Goal: Task Accomplishment & Management: Use online tool/utility

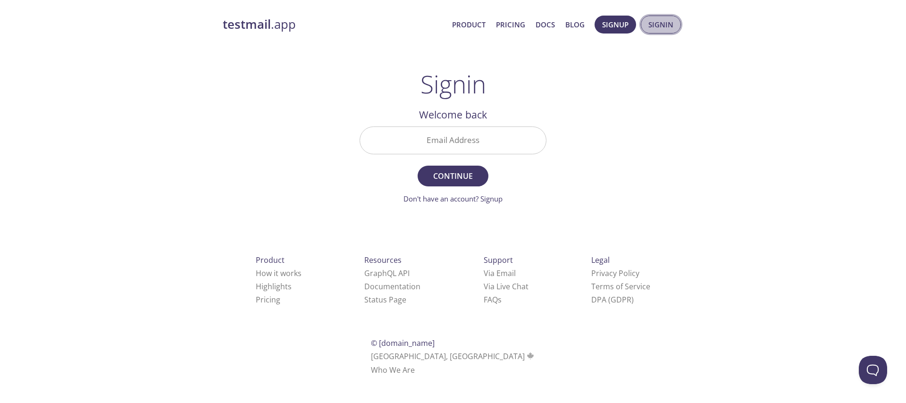
click at [673, 30] on span "Signin" at bounding box center [660, 24] width 25 height 12
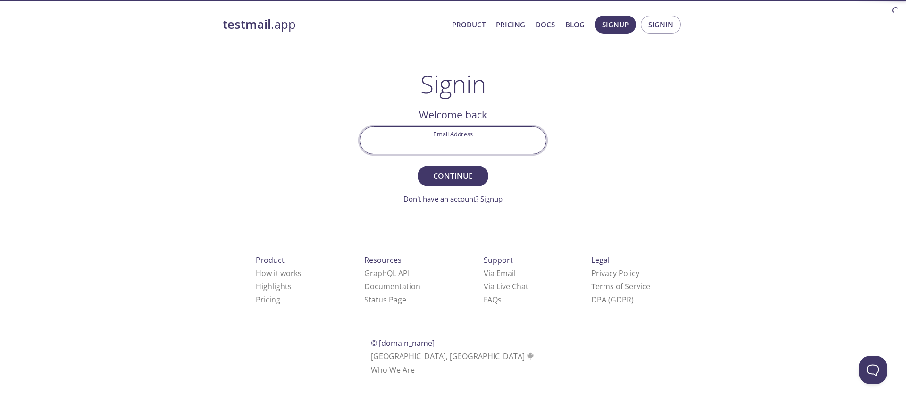
click at [463, 147] on input "Email Address" at bounding box center [453, 140] width 186 height 27
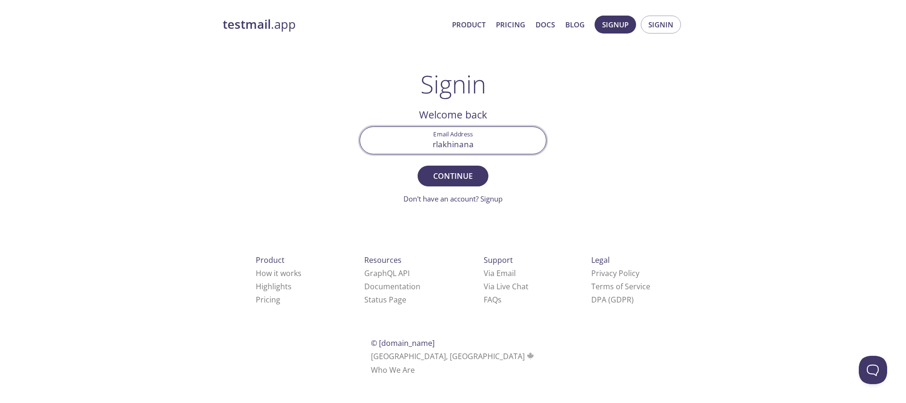
type input "[EMAIL_ADDRESS][DOMAIN_NAME]"
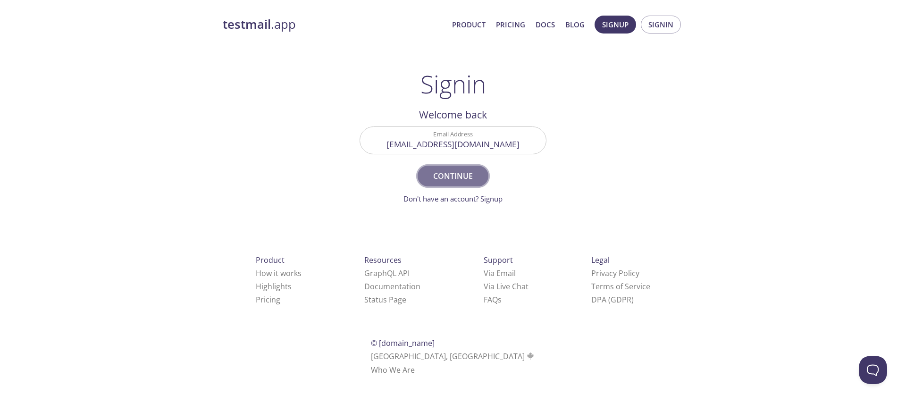
click at [477, 184] on button "Continue" at bounding box center [453, 176] width 71 height 21
click at [459, 142] on input "Signin Security Code" at bounding box center [453, 140] width 186 height 27
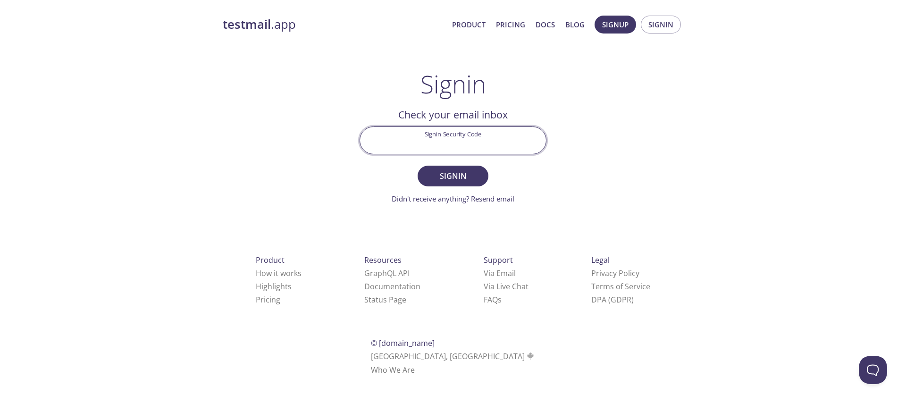
paste input "QRZUVE5"
type input "QRZUVE5"
click at [450, 181] on span "Signin" at bounding box center [453, 175] width 50 height 13
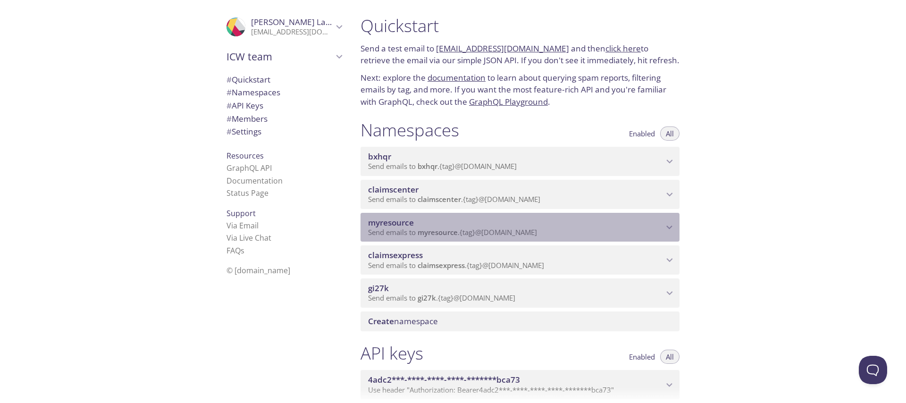
click at [509, 225] on span "myresource" at bounding box center [515, 223] width 295 height 10
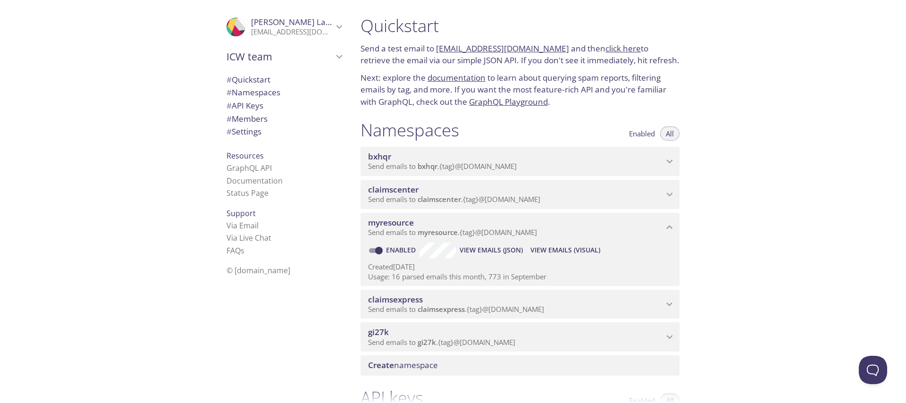
click at [574, 245] on span "View Emails (Visual)" at bounding box center [565, 249] width 70 height 11
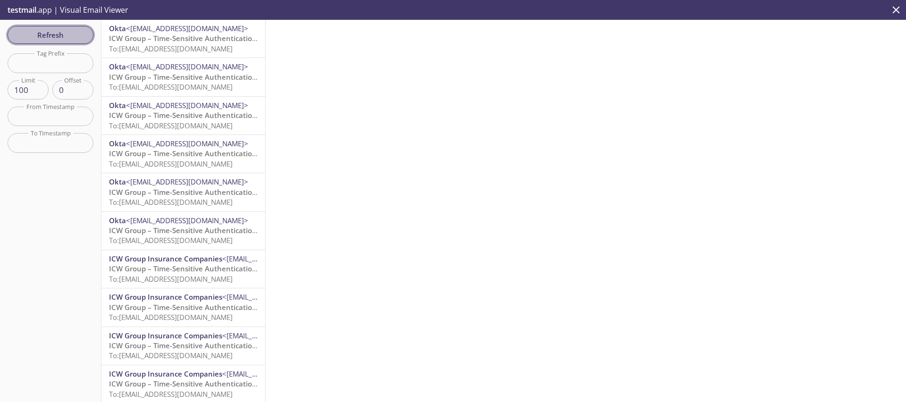
click at [53, 29] on span "Refresh" at bounding box center [50, 35] width 71 height 12
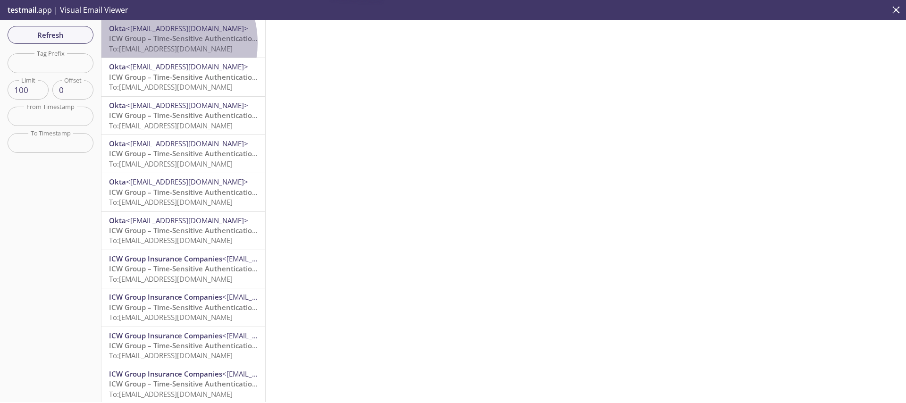
click at [158, 43] on p "ICW Group – Time-Sensitive Authentication Code To: [EMAIL_ADDRESS][DOMAIN_NAME]" at bounding box center [183, 43] width 149 height 20
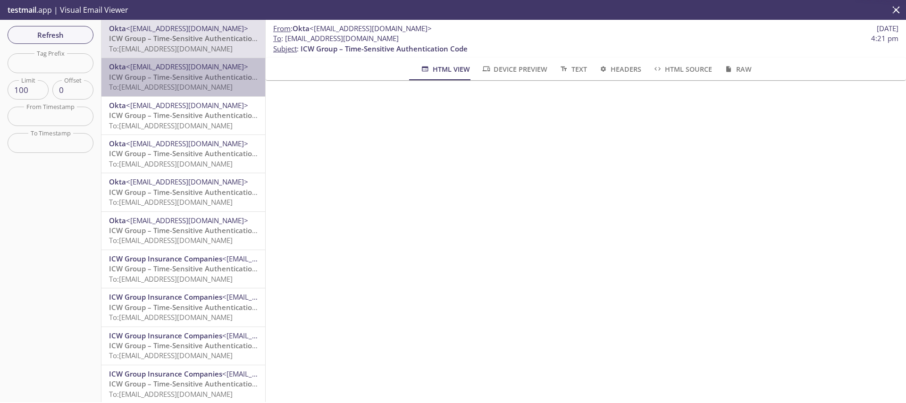
click at [209, 82] on span "To: [EMAIL_ADDRESS][DOMAIN_NAME]" at bounding box center [171, 86] width 124 height 9
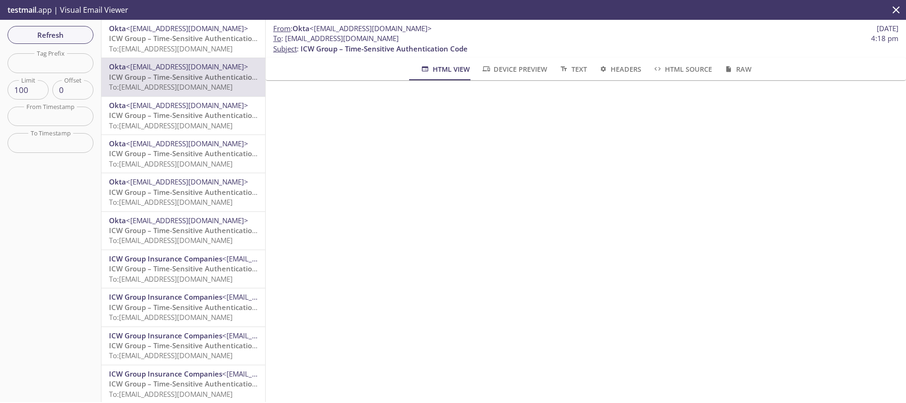
click at [178, 115] on span "ICW Group – Time-Sensitive Authentication Code" at bounding box center [192, 114] width 167 height 9
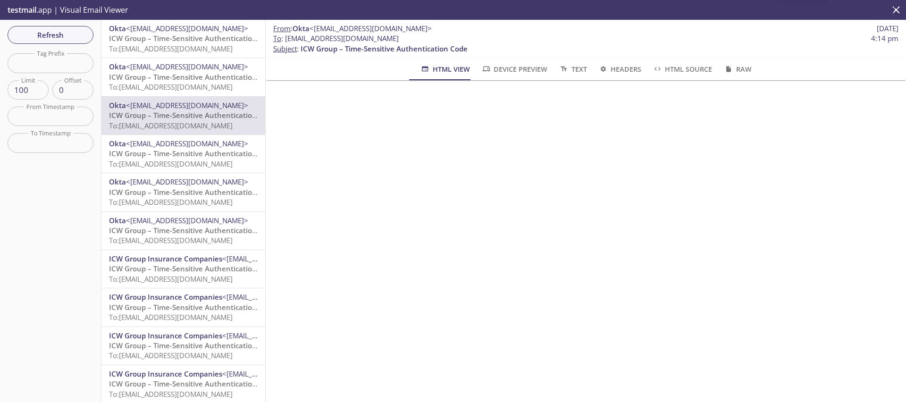
click at [174, 141] on span "<[EMAIL_ADDRESS][DOMAIN_NAME]>" at bounding box center [187, 143] width 122 height 9
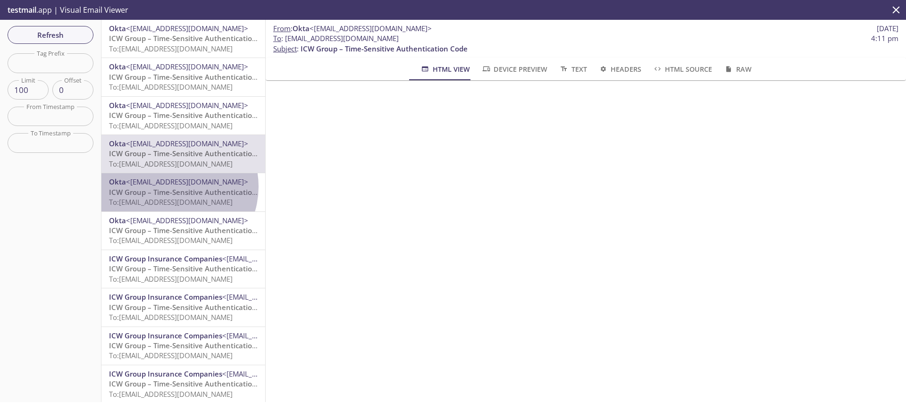
click at [171, 186] on span "Okta <[EMAIL_ADDRESS][DOMAIN_NAME]>" at bounding box center [183, 182] width 149 height 10
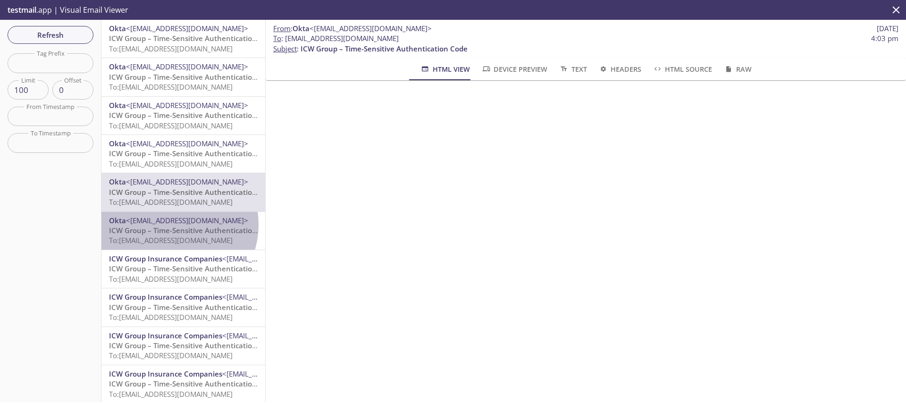
click at [170, 225] on span "<[EMAIL_ADDRESS][DOMAIN_NAME]>" at bounding box center [187, 220] width 122 height 9
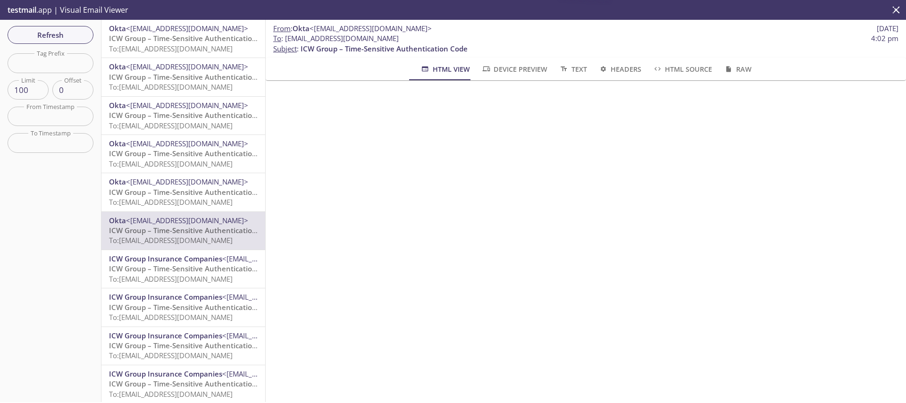
click at [183, 73] on span "ICW Group – Time-Sensitive Authentication Code" at bounding box center [192, 76] width 167 height 9
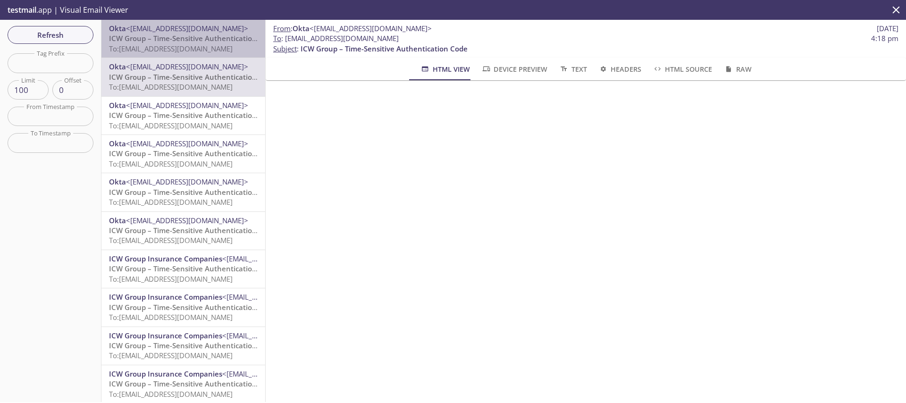
click at [211, 37] on span "ICW Group – Time-Sensitive Authentication Code" at bounding box center [192, 37] width 167 height 9
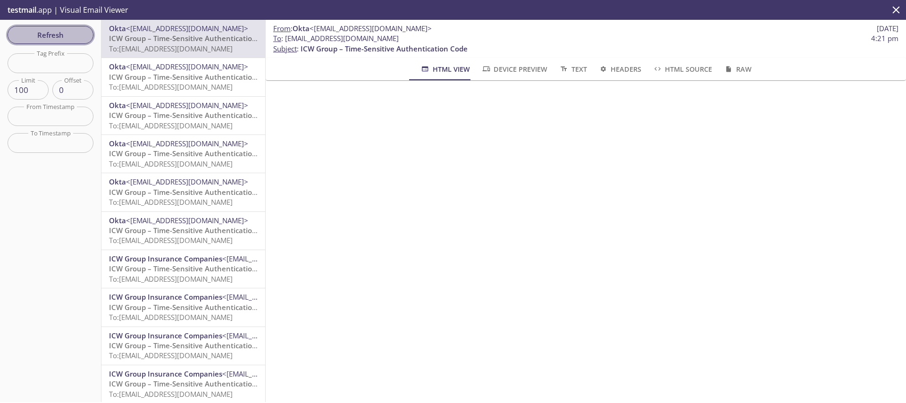
click at [61, 26] on button "Refresh" at bounding box center [51, 35] width 86 height 18
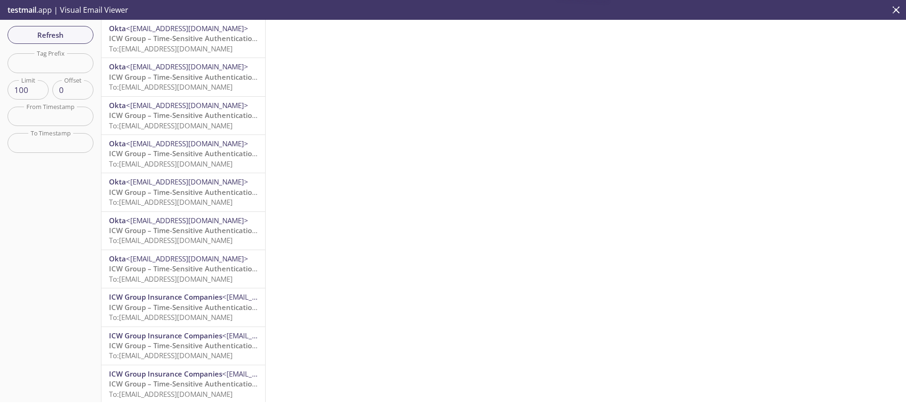
click at [166, 42] on span "ICW Group – Time-Sensitive Authentication Code" at bounding box center [192, 37] width 167 height 9
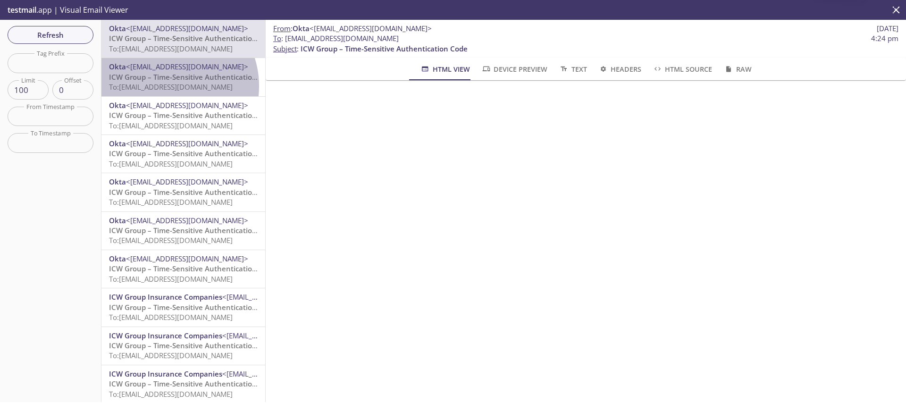
click at [166, 86] on span "To: [EMAIL_ADDRESS][DOMAIN_NAME]" at bounding box center [171, 86] width 124 height 9
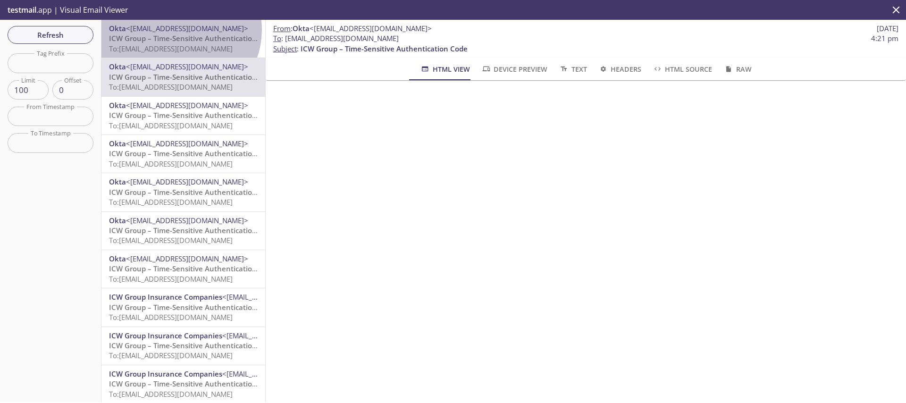
click at [179, 30] on span "<[EMAIL_ADDRESS][DOMAIN_NAME]>" at bounding box center [187, 28] width 122 height 9
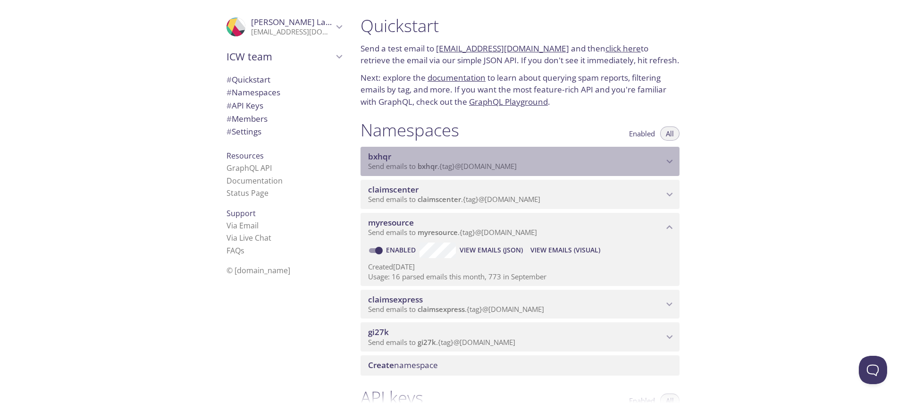
click at [492, 153] on span "bxhqr" at bounding box center [515, 156] width 295 height 10
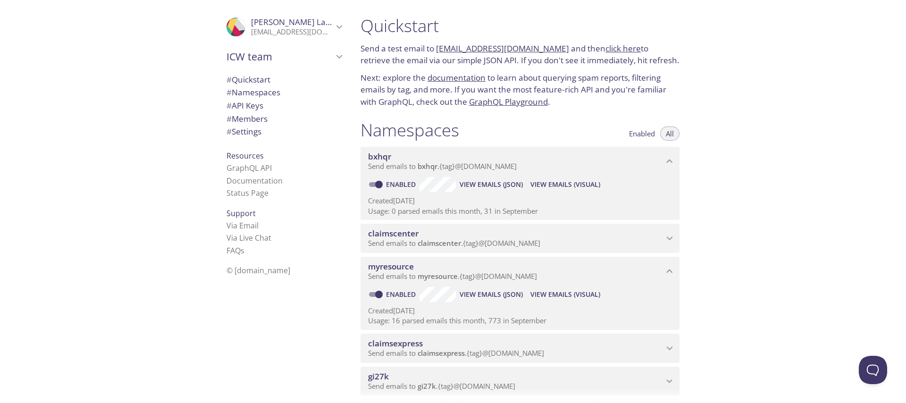
click at [545, 180] on span "View Emails (Visual)" at bounding box center [565, 184] width 70 height 11
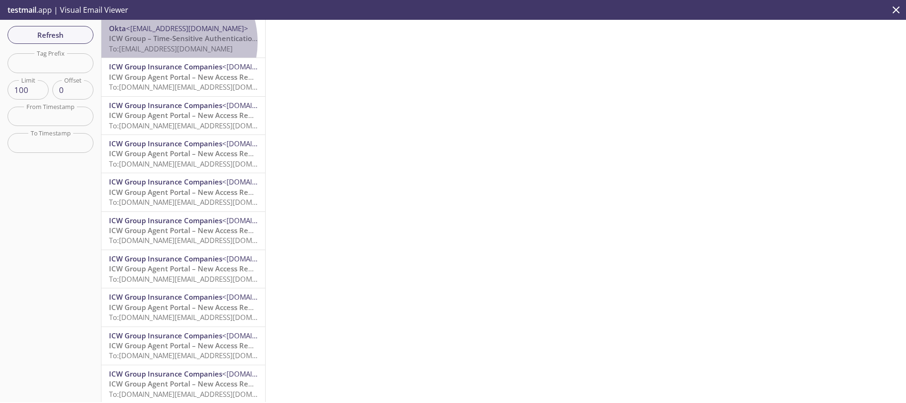
click at [168, 42] on span "ICW Group – Time-Sensitive Authentication Code" at bounding box center [192, 37] width 167 height 9
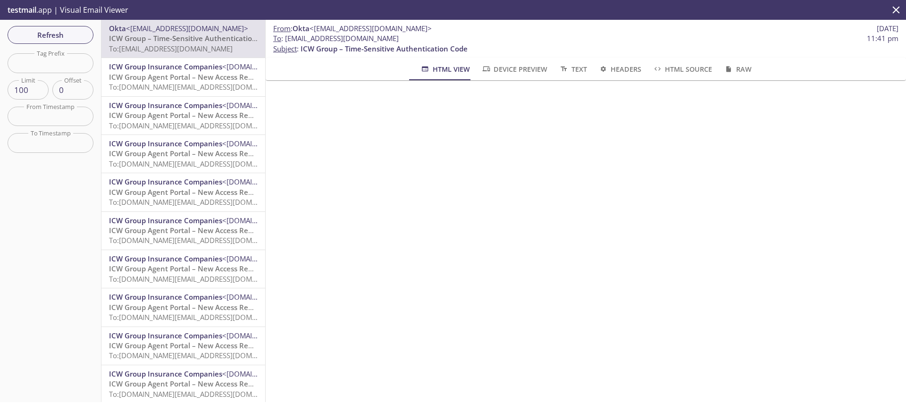
click at [169, 85] on span "To: [DOMAIN_NAME][EMAIL_ADDRESS][DOMAIN_NAME]" at bounding box center [198, 86] width 179 height 9
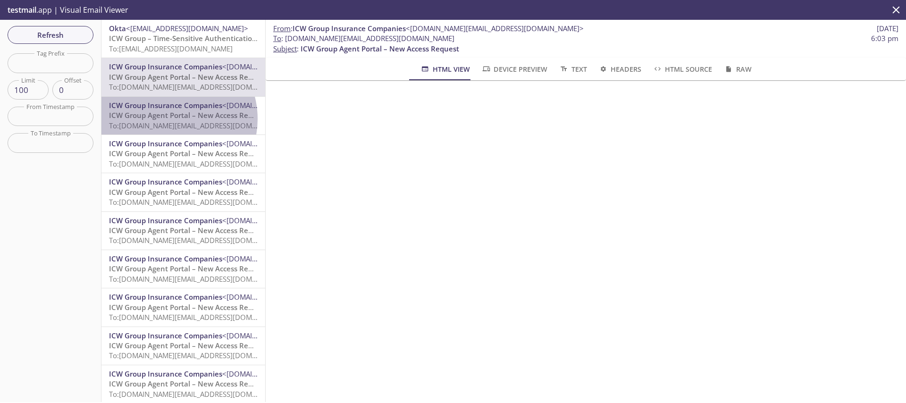
click at [167, 119] on span "ICW Group Agent Portal – New Access Request" at bounding box center [188, 114] width 159 height 9
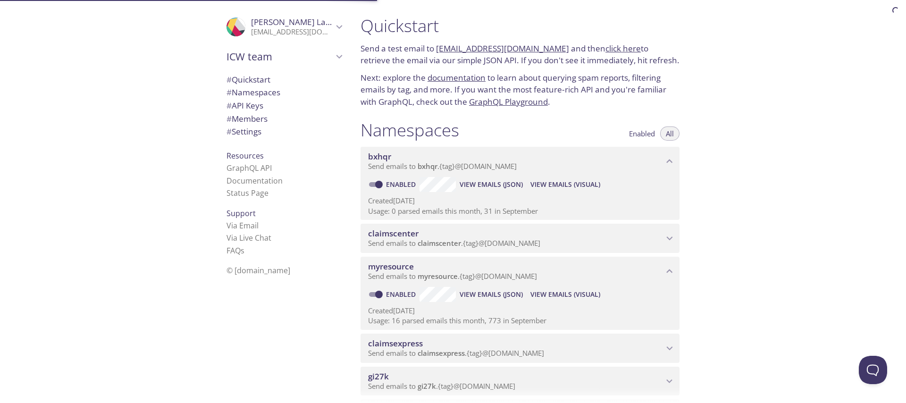
click at [481, 235] on span "claimscenter" at bounding box center [515, 233] width 295 height 10
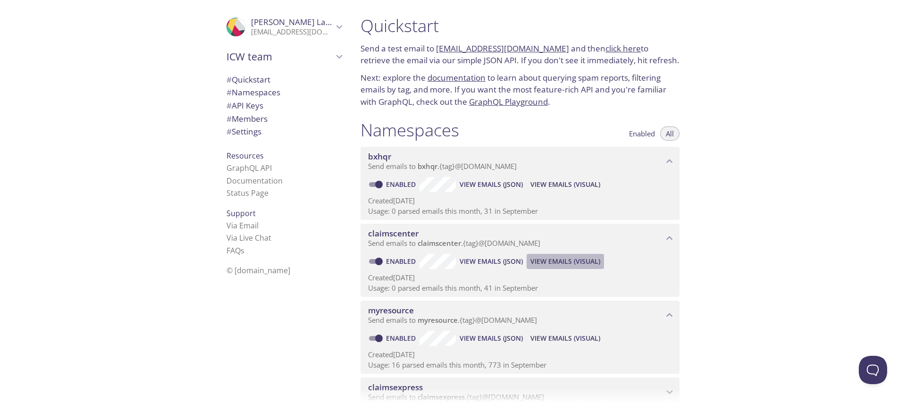
click at [558, 258] on span "View Emails (Visual)" at bounding box center [565, 261] width 70 height 11
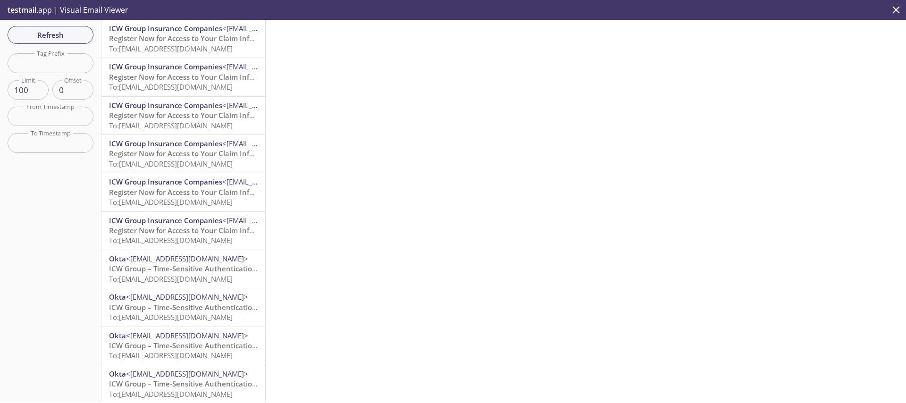
click at [563, 259] on div at bounding box center [586, 211] width 640 height 382
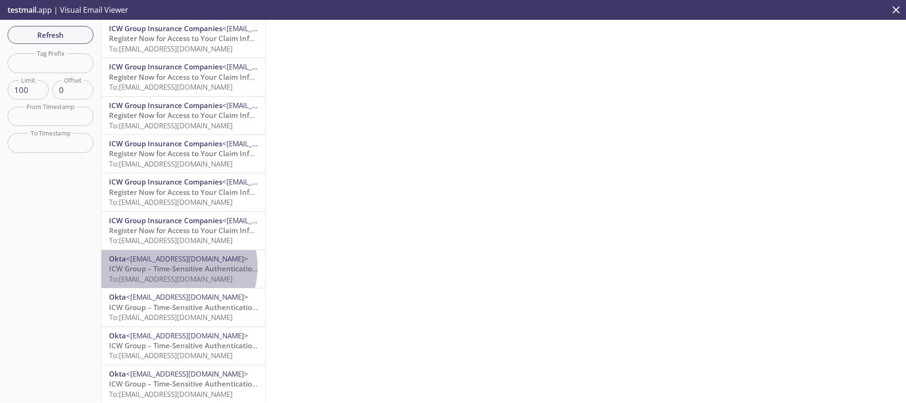
click at [175, 268] on span "ICW Group – Time-Sensitive Authentication Code" at bounding box center [192, 268] width 167 height 9
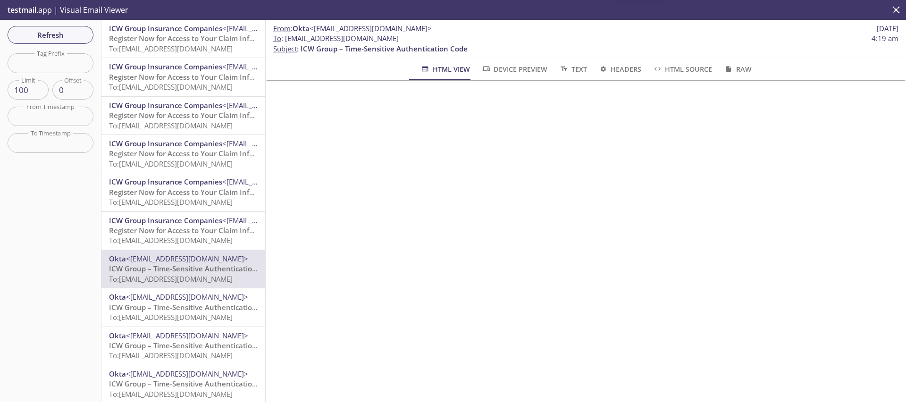
click at [174, 314] on span "To: [EMAIL_ADDRESS][DOMAIN_NAME]" at bounding box center [171, 316] width 124 height 9
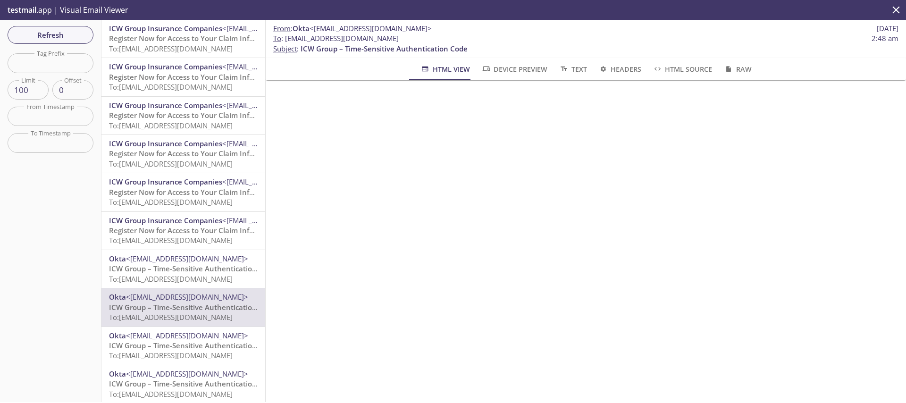
click at [342, 250] on div "From : Okta <[EMAIL_ADDRESS][DOMAIN_NAME]> [DATE] To : [EMAIL_ADDRESS][DOMAIN_N…" at bounding box center [586, 211] width 640 height 382
click at [61, 66] on input "text" at bounding box center [51, 62] width 86 height 19
type input "896544"
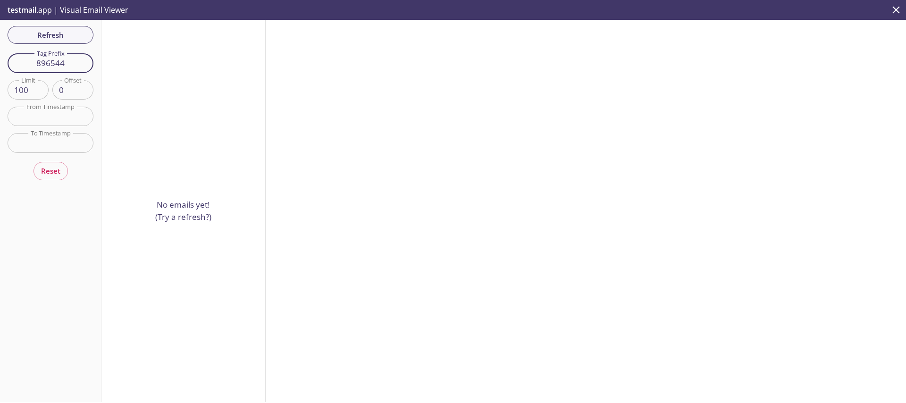
drag, startPoint x: 52, startPoint y: 60, endPoint x: 22, endPoint y: 59, distance: 30.2
click at [22, 59] on input "896544" at bounding box center [51, 62] width 86 height 19
click at [22, 59] on input "text" at bounding box center [51, 62] width 86 height 19
